Goal: Task Accomplishment & Management: Use online tool/utility

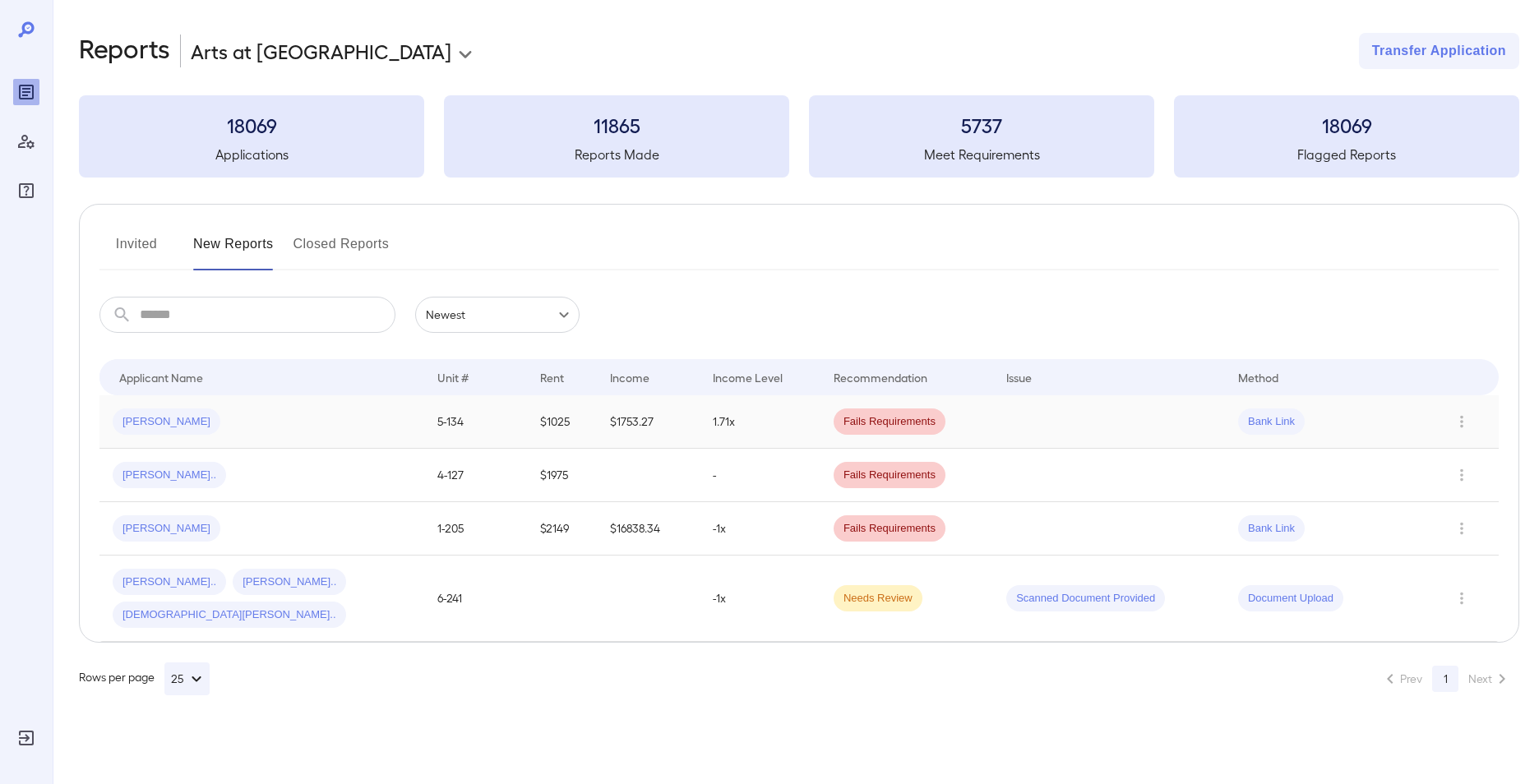
click at [153, 424] on span "[PERSON_NAME]" at bounding box center [166, 422] width 108 height 15
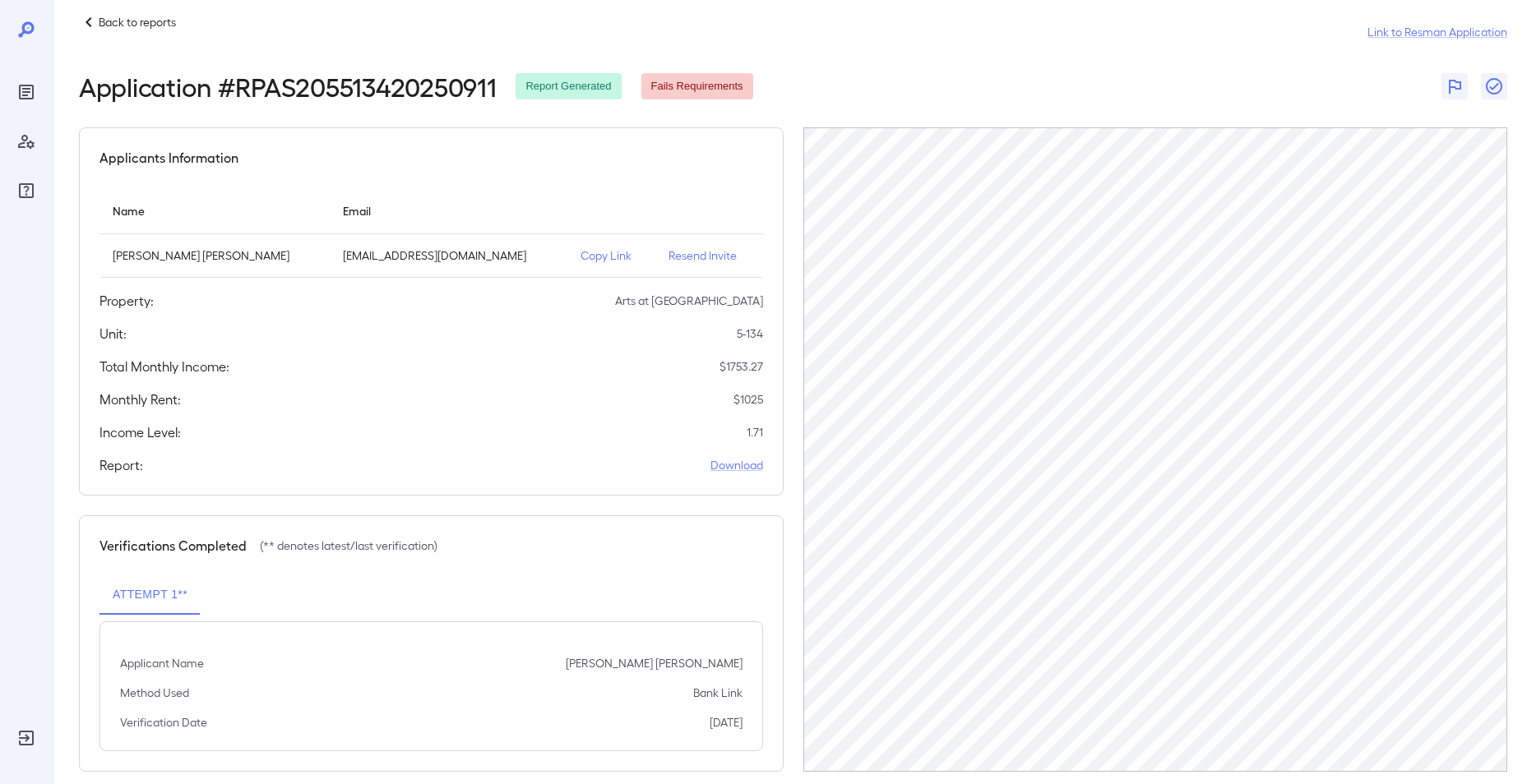
scroll to position [41, 0]
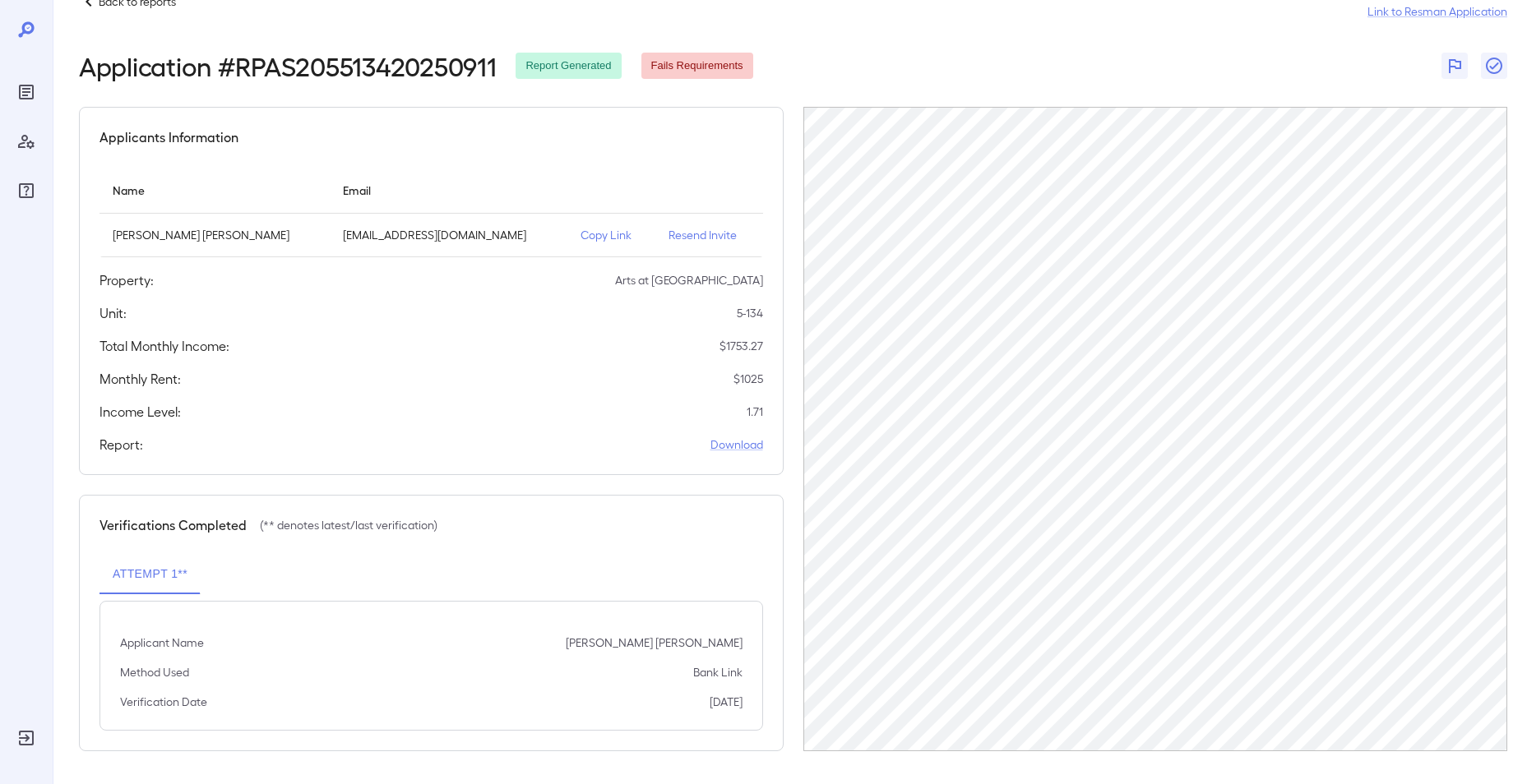
click at [166, 580] on button "Attempt 1**" at bounding box center [150, 573] width 101 height 39
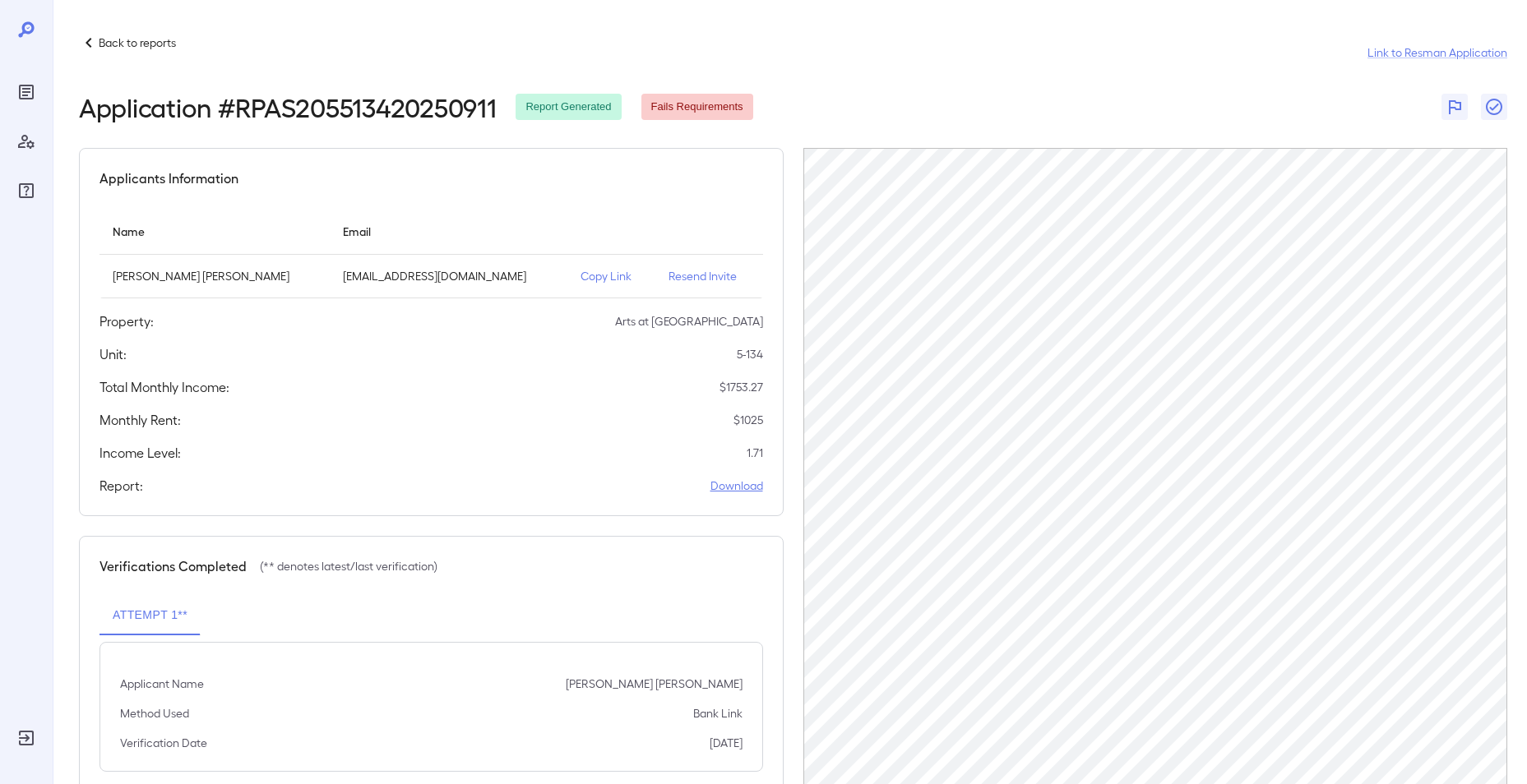
click at [736, 487] on link "Download" at bounding box center [737, 485] width 52 height 16
click at [18, 33] on icon at bounding box center [26, 30] width 20 height 20
click at [161, 38] on p "Back to reports" at bounding box center [137, 42] width 77 height 16
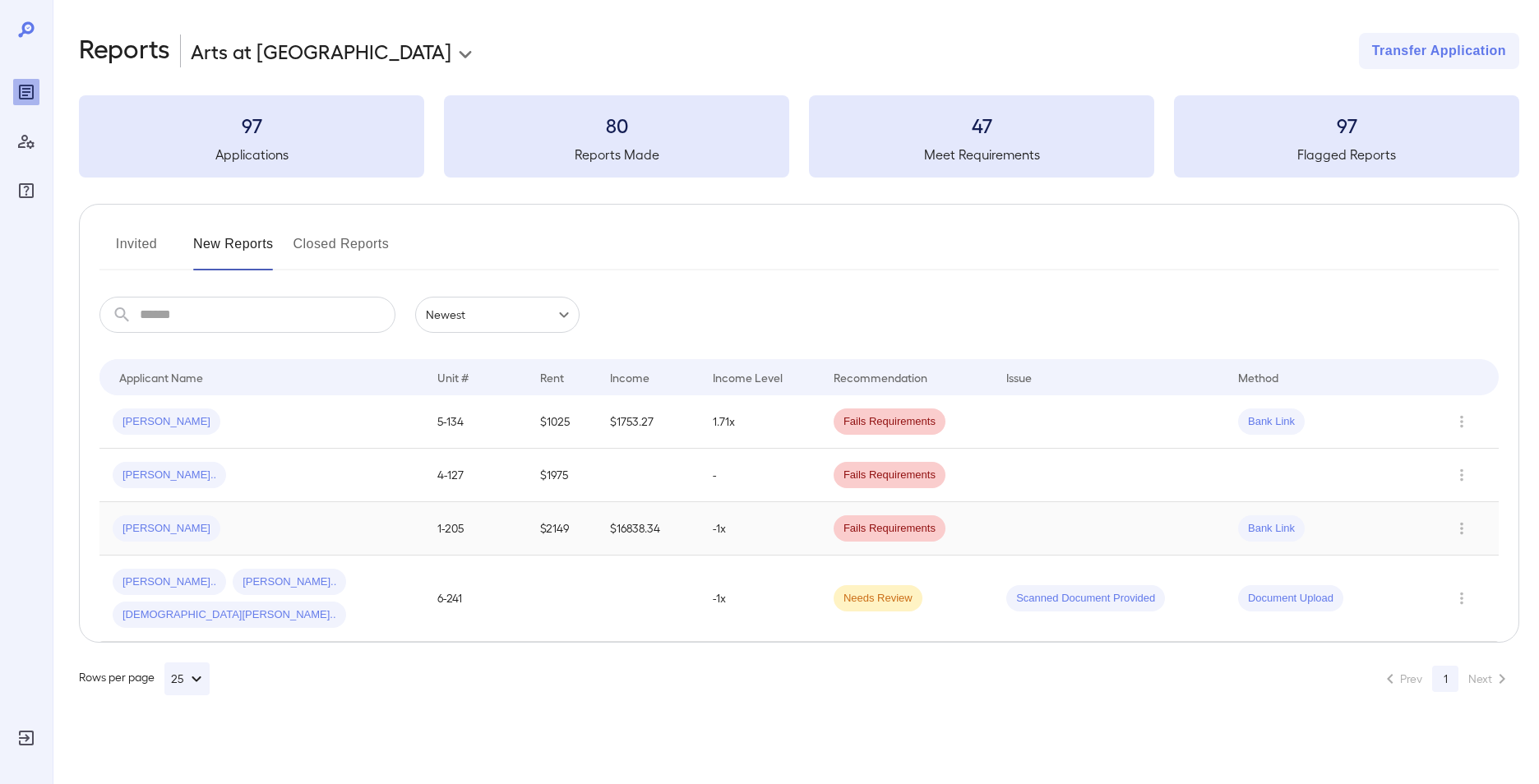
click at [140, 530] on span "[PERSON_NAME]" at bounding box center [166, 529] width 108 height 15
drag, startPoint x: 157, startPoint y: 414, endPoint x: 1316, endPoint y: 432, distance: 1159.1
click at [1316, 432] on tr "[PERSON_NAME] 5-134 $1025 $1753.27 1.71x Fails Requirements Bank Link" at bounding box center [799, 422] width 1400 height 53
